Goal: Task Accomplishment & Management: Use online tool/utility

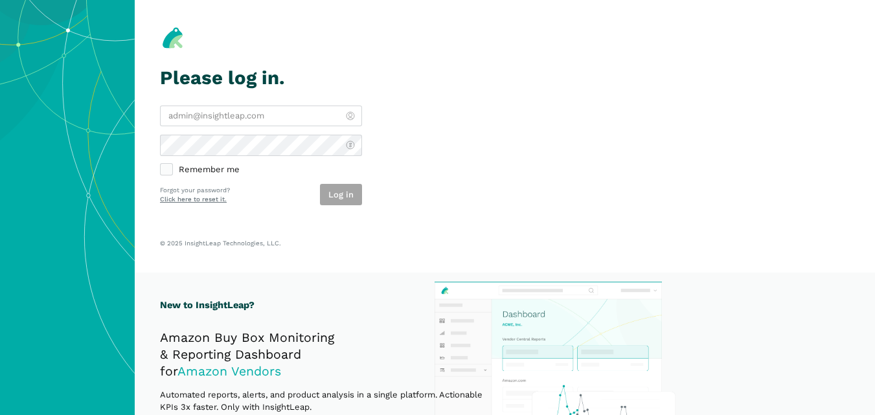
type input "[PERSON_NAME][EMAIL_ADDRESS][DOMAIN_NAME]"
click at [324, 174] on label "Remember me" at bounding box center [261, 170] width 202 height 12
click at [161, 165] on input "Remember me" at bounding box center [160, 164] width 1 height 1
checkbox input "true"
click at [337, 185] on button "Log in" at bounding box center [341, 194] width 42 height 21
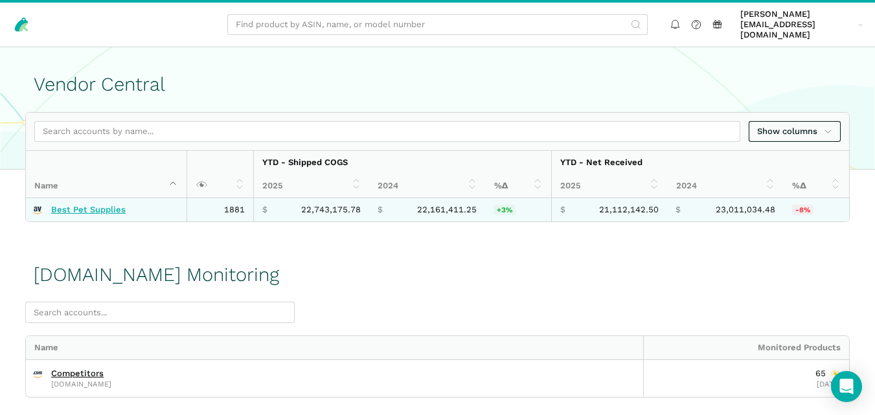
click at [62, 205] on link "Best Pet Supplies" at bounding box center [88, 210] width 74 height 10
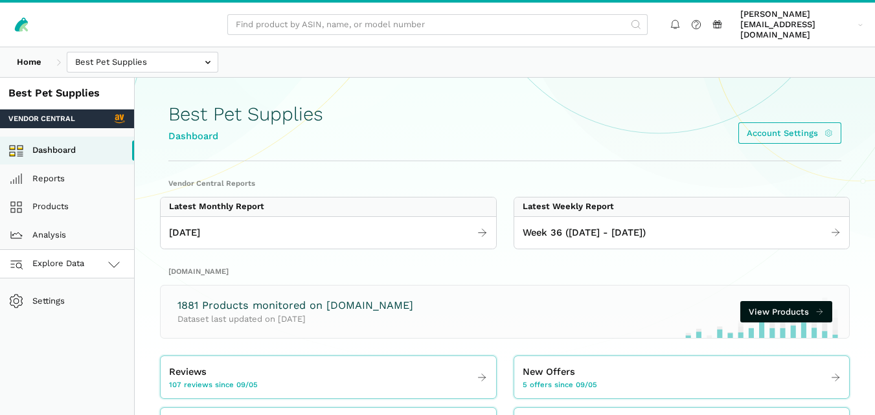
click at [106, 256] on icon at bounding box center [114, 264] width 16 height 16
click at [77, 307] on link "[DOMAIN_NAME]" at bounding box center [67, 321] width 134 height 28
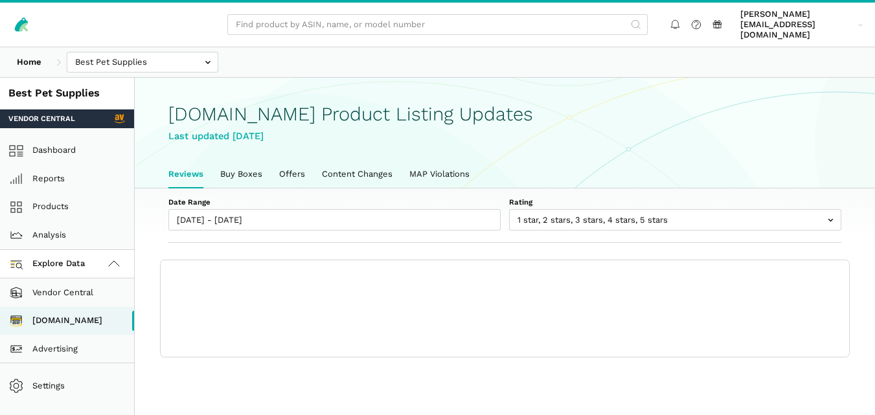
scroll to position [5, 0]
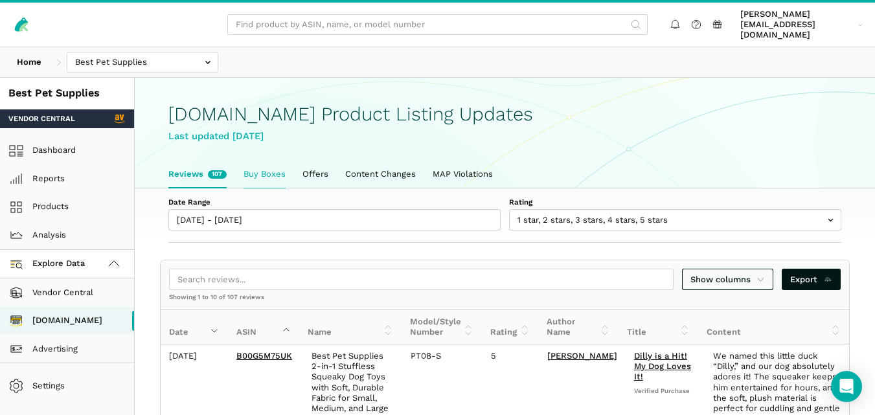
click at [273, 163] on link "Buy Boxes" at bounding box center [264, 174] width 59 height 27
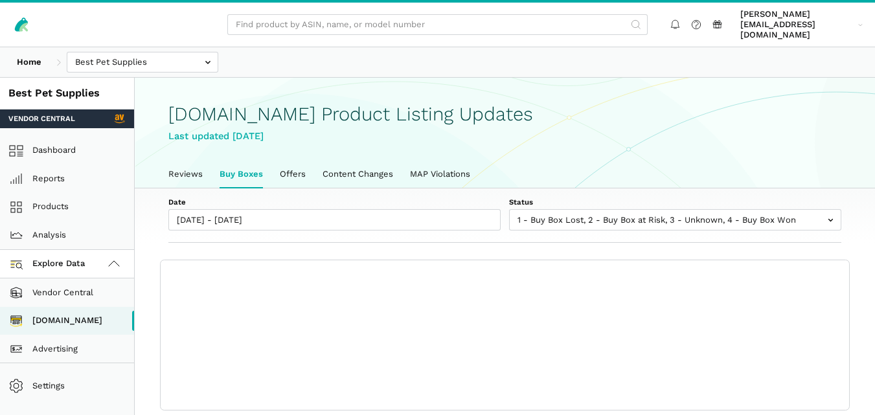
scroll to position [5, 0]
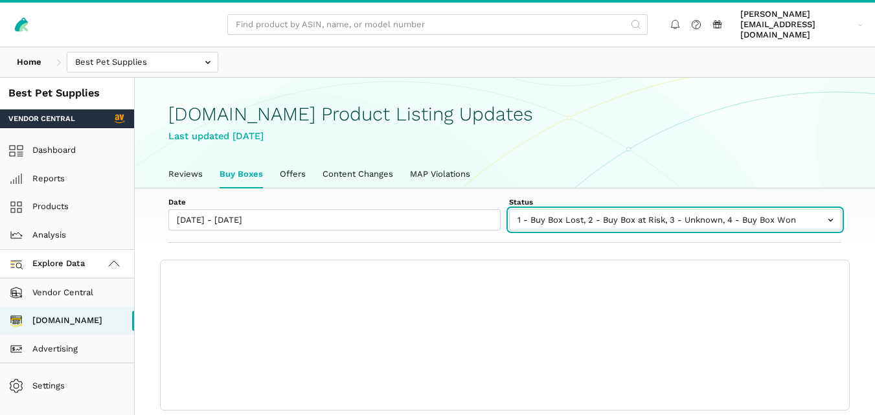
click at [626, 209] on input "text" at bounding box center [675, 219] width 332 height 21
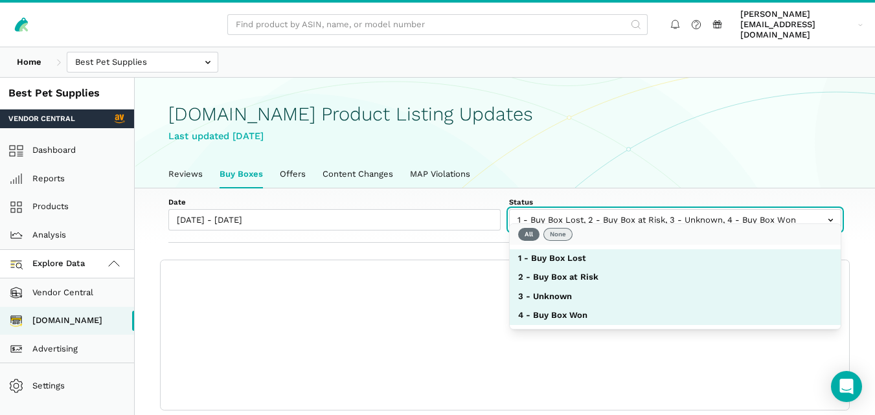
click at [555, 232] on button "None" at bounding box center [557, 234] width 29 height 13
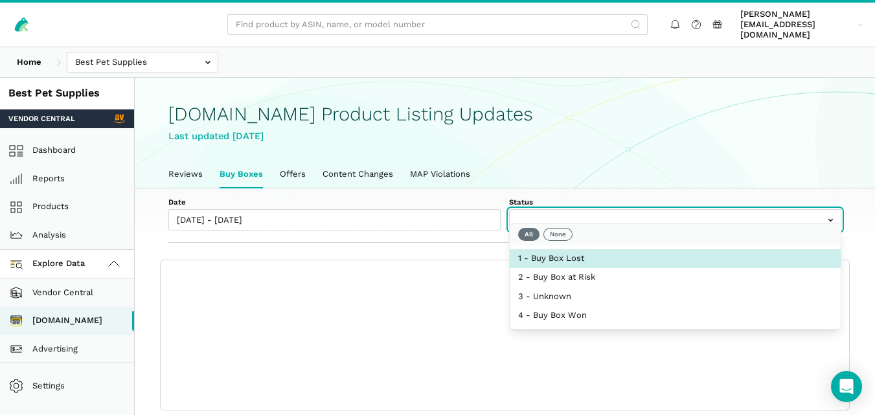
select select "1 - Buy Box Lost"
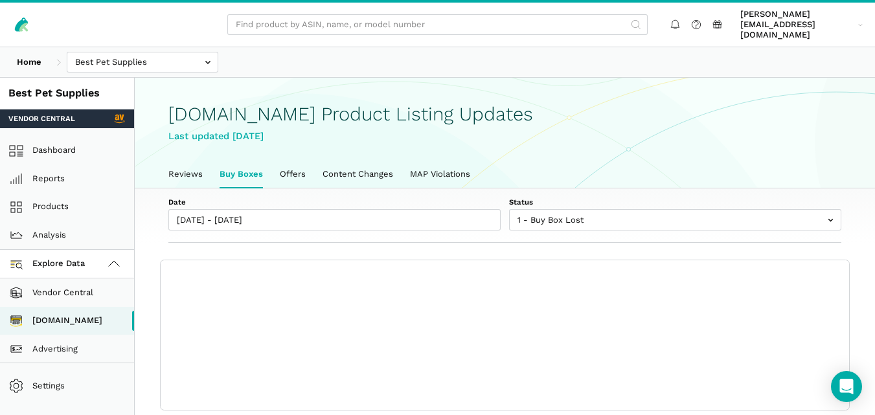
click at [447, 223] on div "Date 09/05/2025 - 09/11/2025 Status 1 - Buy Box Lost 2 - Buy Box at Risk 3 - Un…" at bounding box center [505, 215] width 740 height 55
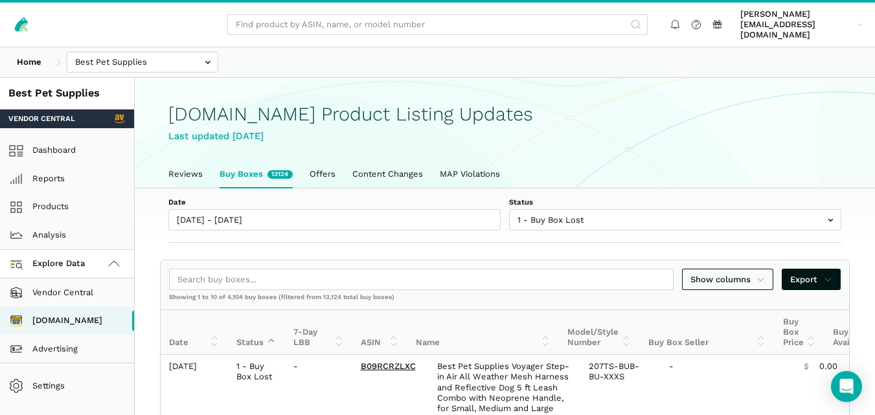
click at [498, 161] on ul "Reviews Buy Boxes 13124 Offers Content Changes MAP Violations" at bounding box center [505, 174] width 690 height 27
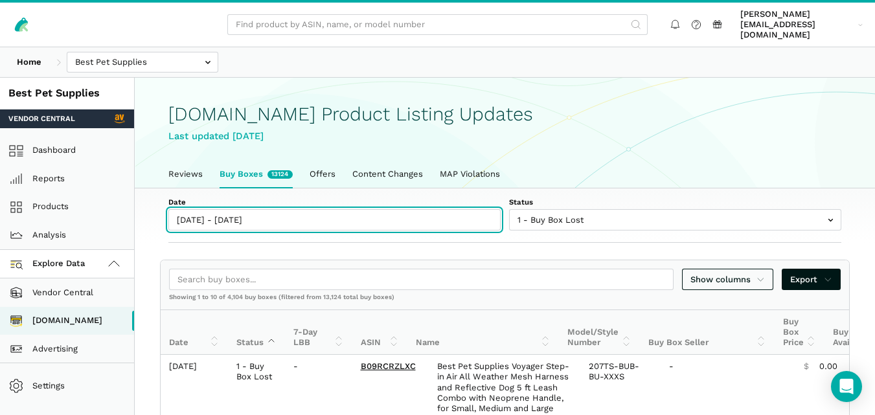
type input "09/05/2025"
type input "09/11/2025"
click at [241, 217] on input "09/05/2025 - 09/11/2025" at bounding box center [334, 219] width 332 height 21
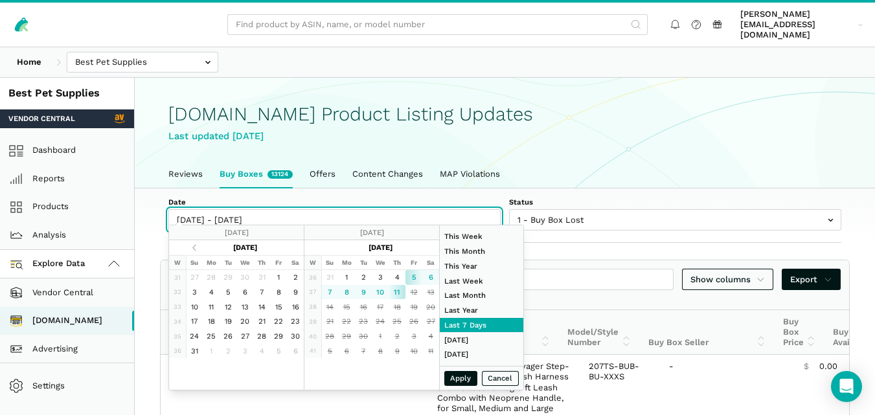
type input "09/11/2025"
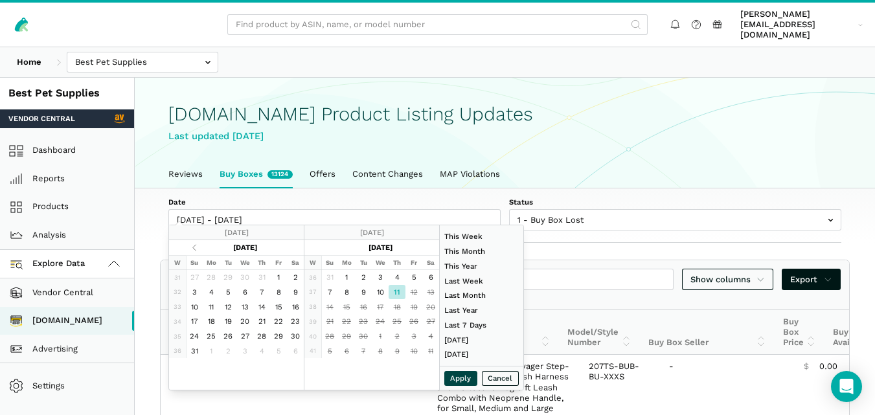
click at [455, 376] on button "Apply" at bounding box center [461, 378] width 34 height 15
type input "09/11/2025 - 09/11/2025"
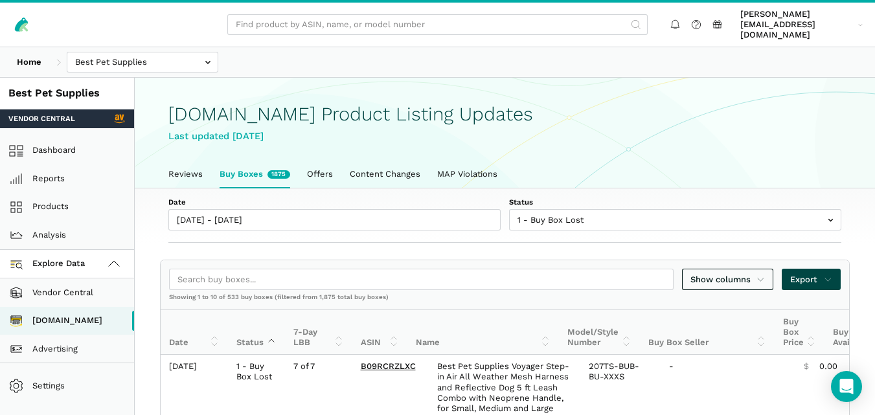
click at [808, 273] on span "Export" at bounding box center [811, 279] width 42 height 13
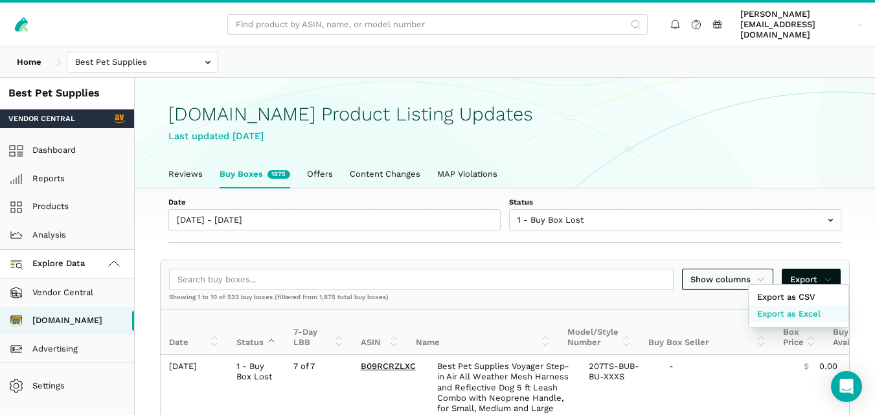
click at [789, 316] on span "Export as Excel" at bounding box center [788, 314] width 63 height 13
